Goal: Book appointment/travel/reservation

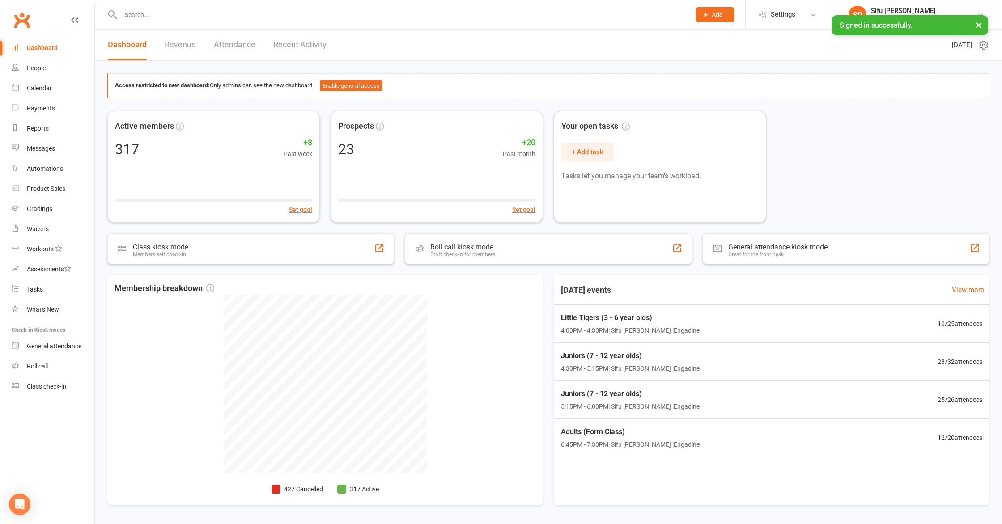
drag, startPoint x: 833, startPoint y: 157, endPoint x: 824, endPoint y: 156, distance: 9.0
click at [832, 156] on div "Active members 317 +8 Past week Set goal Prospects 23 +20 Past month Set goal Y…" at bounding box center [548, 167] width 882 height 112
click at [35, 91] on div "Calendar" at bounding box center [39, 88] width 25 height 7
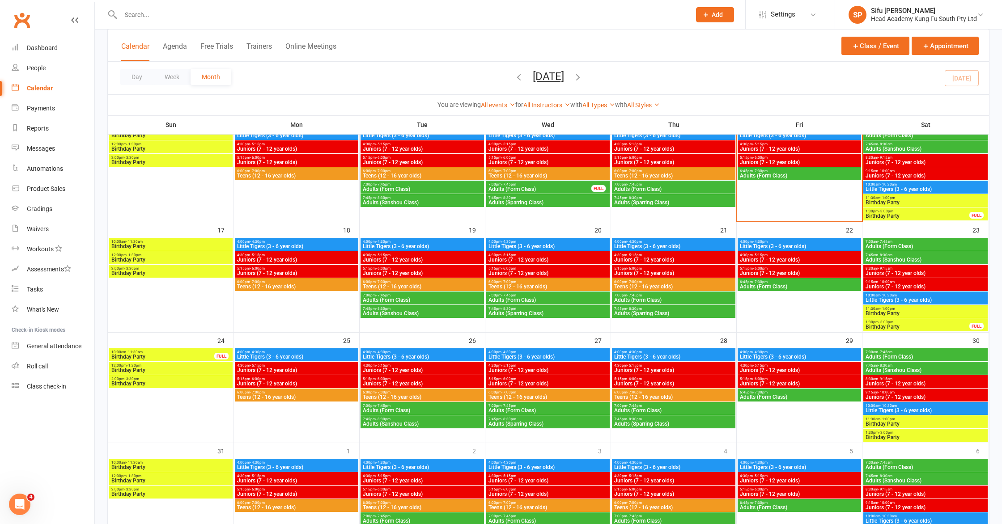
scroll to position [301, 0]
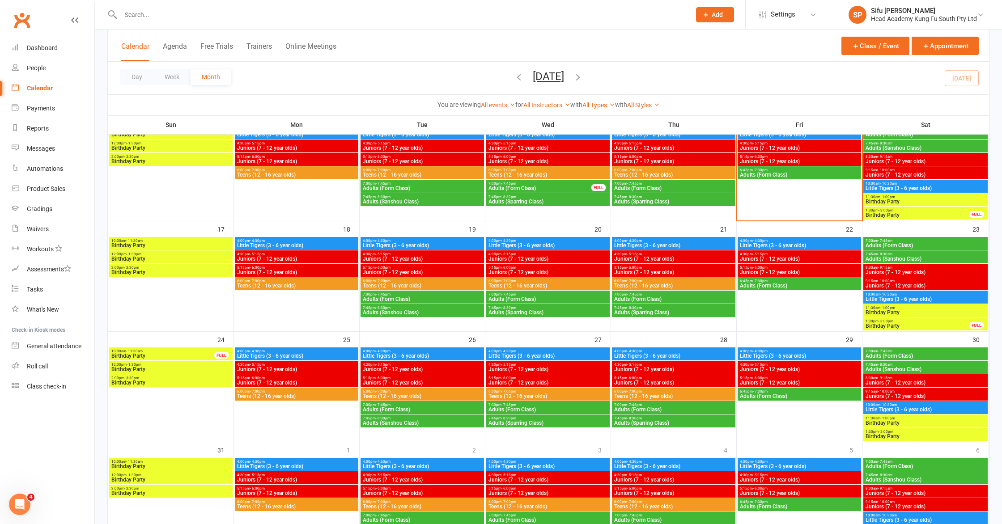
click at [416, 283] on span "Teens (12 - 16 year olds)" at bounding box center [422, 285] width 120 height 5
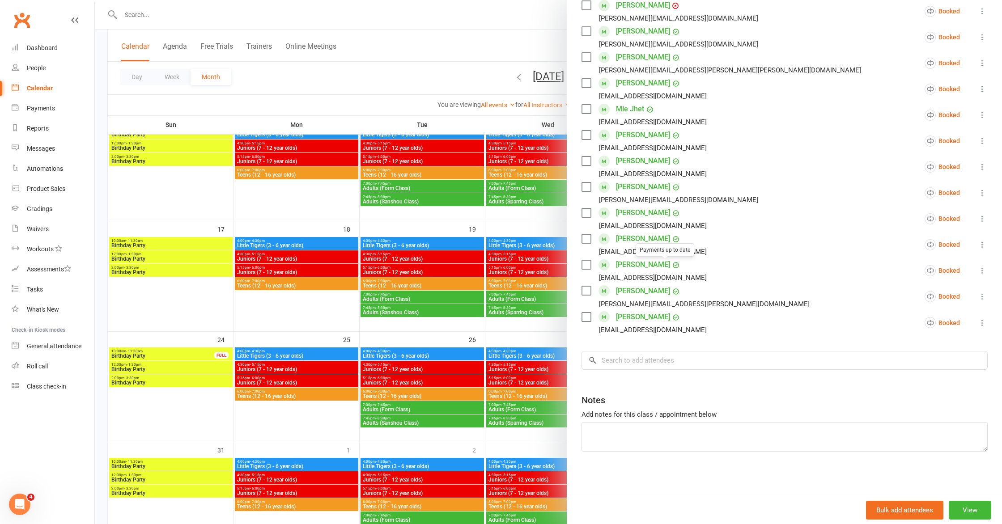
scroll to position [310, 0]
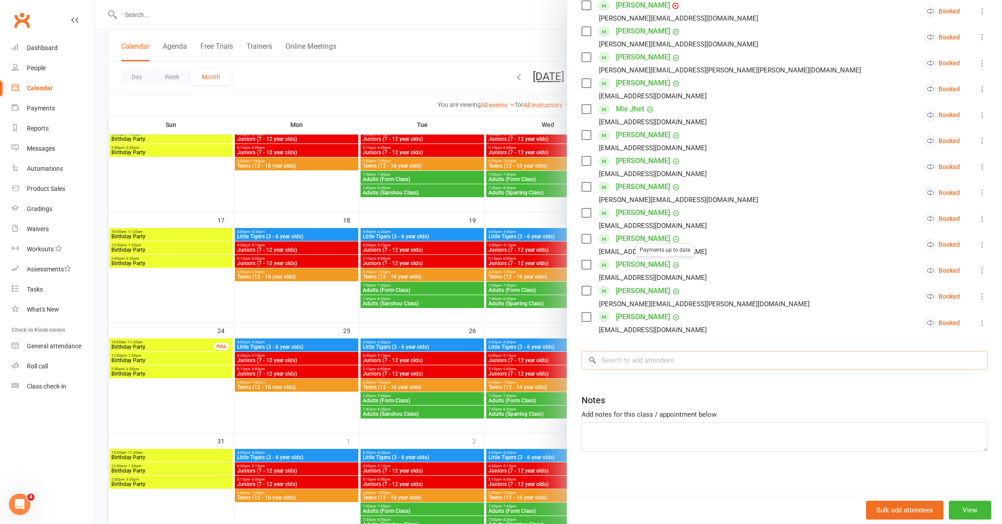
click at [722, 363] on input "search" at bounding box center [784, 360] width 406 height 19
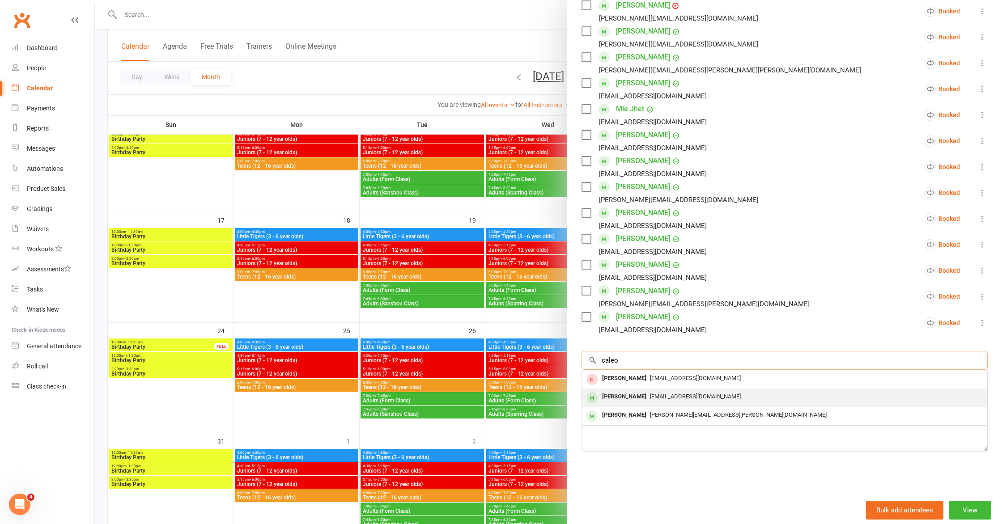
type input "caleo"
click at [650, 395] on span "[EMAIL_ADDRESS][DOMAIN_NAME]" at bounding box center [695, 396] width 91 height 7
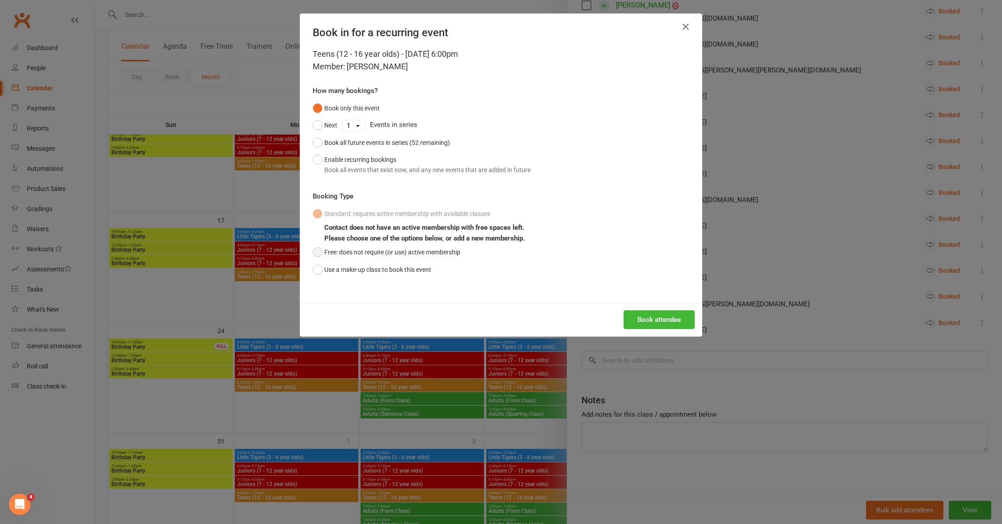
click at [327, 256] on button "Free: does not require (or use) active membership" at bounding box center [387, 252] width 148 height 17
click at [673, 321] on button "Book attendee" at bounding box center [658, 319] width 71 height 19
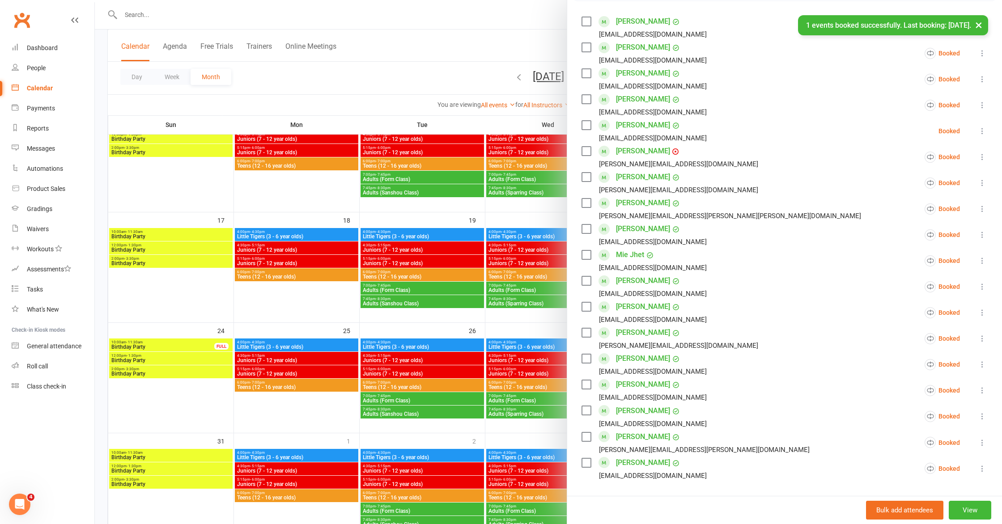
scroll to position [0, 0]
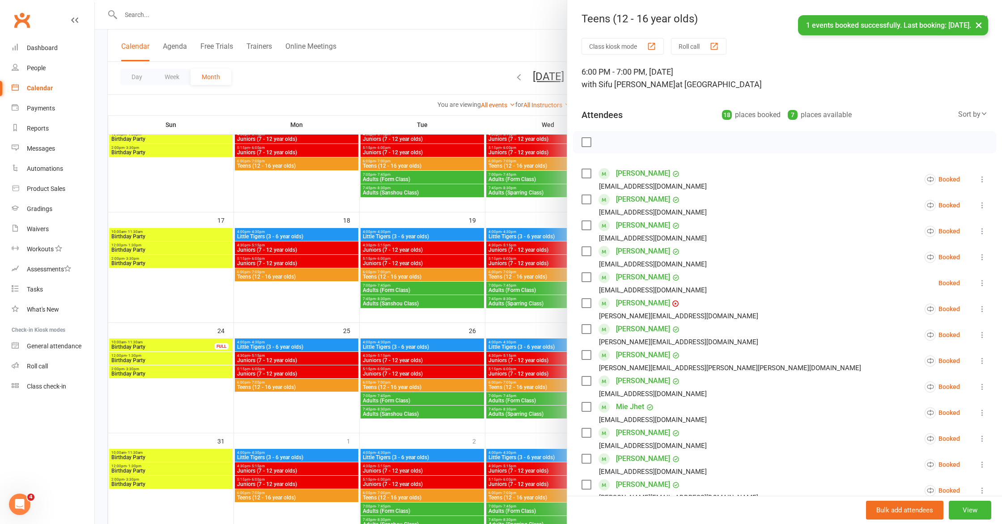
click at [356, 85] on div at bounding box center [548, 262] width 907 height 524
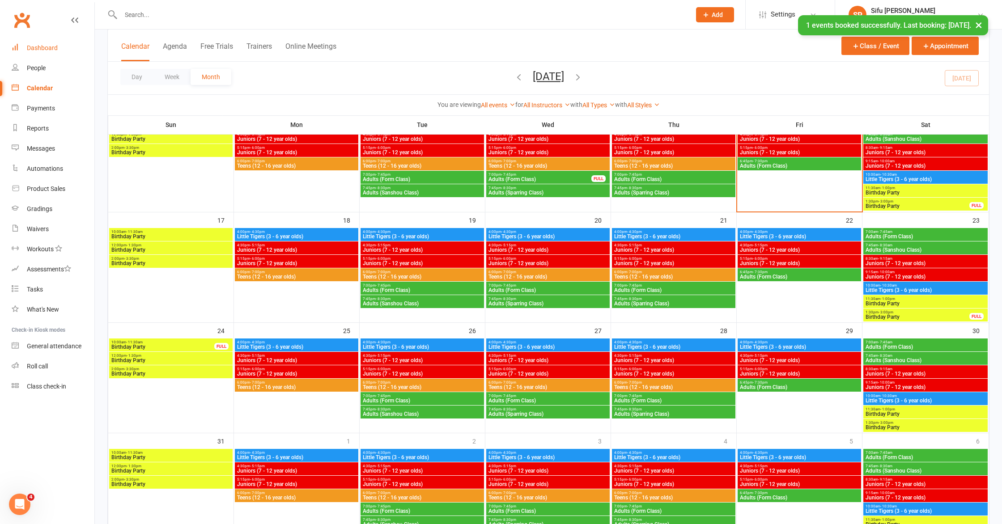
click at [38, 51] on div "Dashboard" at bounding box center [42, 47] width 31 height 7
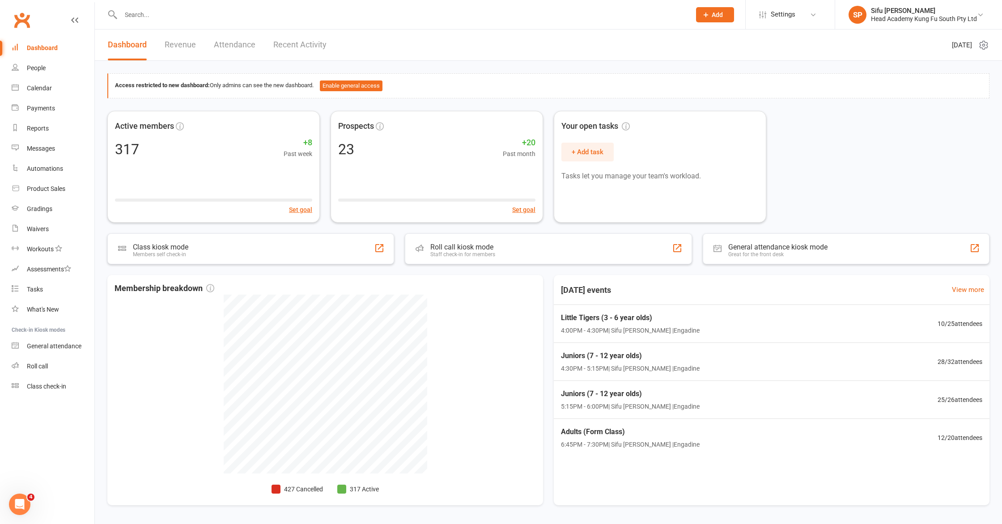
click at [897, 202] on div "Active members 317 +8 Past week Set goal Prospects 23 +20 Past month Set goal Y…" at bounding box center [548, 167] width 882 height 112
click at [34, 95] on link "Calendar" at bounding box center [53, 88] width 83 height 20
